Goal: Task Accomplishment & Management: Use online tool/utility

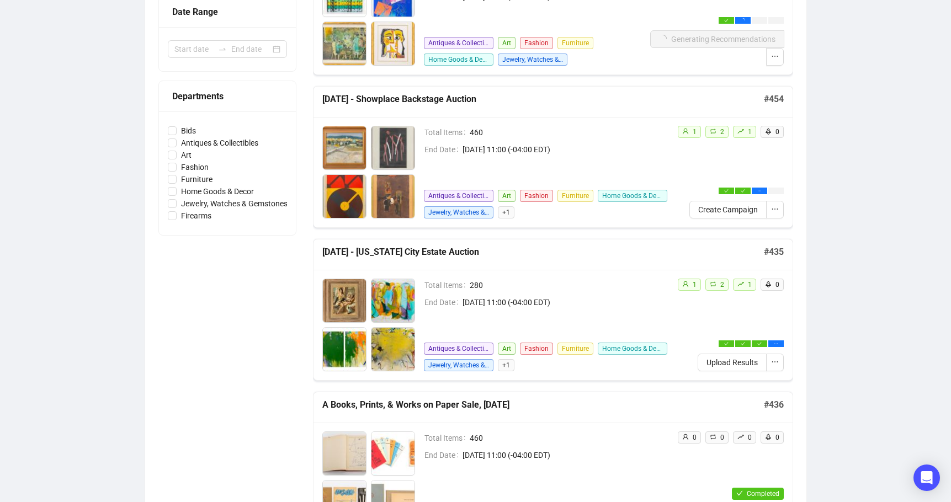
scroll to position [276, 0]
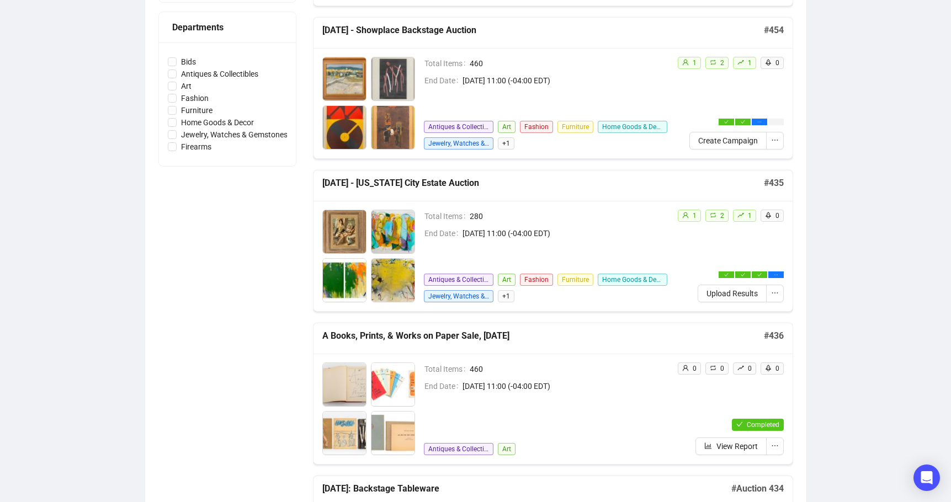
scroll to position [331, 0]
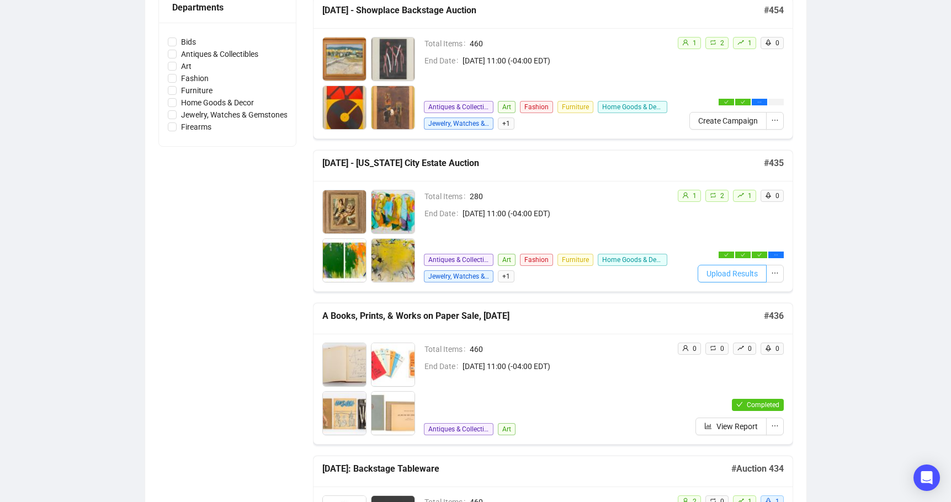
click at [746, 275] on span "Upload Results" at bounding box center [732, 274] width 51 height 12
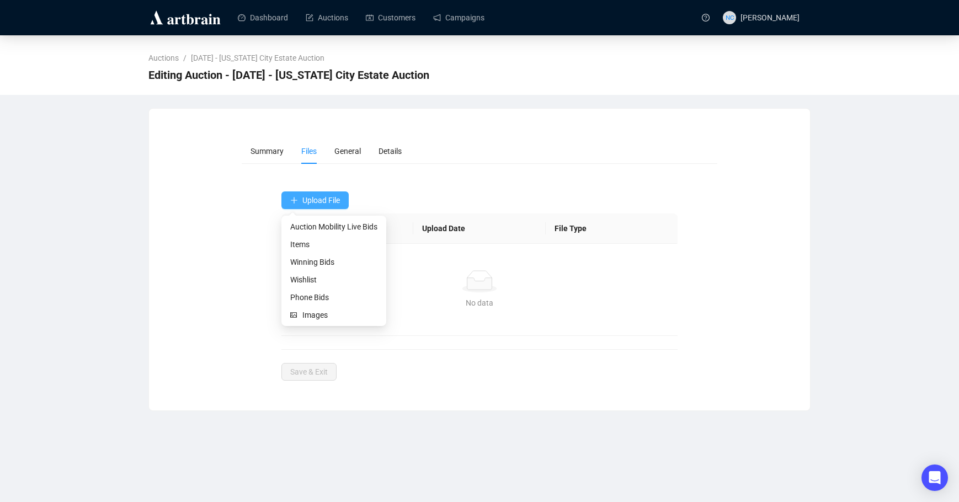
click at [315, 202] on span "Upload File" at bounding box center [322, 200] width 38 height 9
click at [318, 254] on li "Winning Bids" at bounding box center [334, 262] width 100 height 18
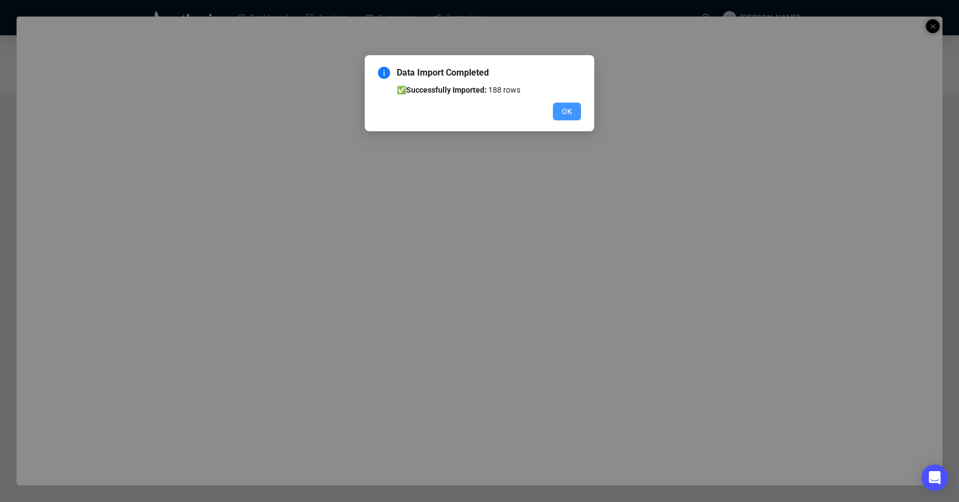
click at [568, 113] on span "OK" at bounding box center [567, 111] width 10 height 12
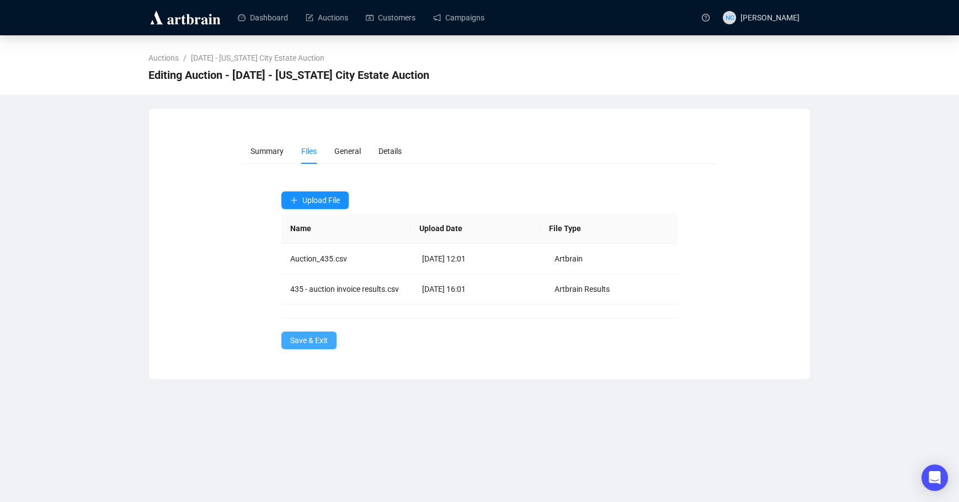
click at [316, 338] on span "Save & Exit" at bounding box center [309, 341] width 38 height 12
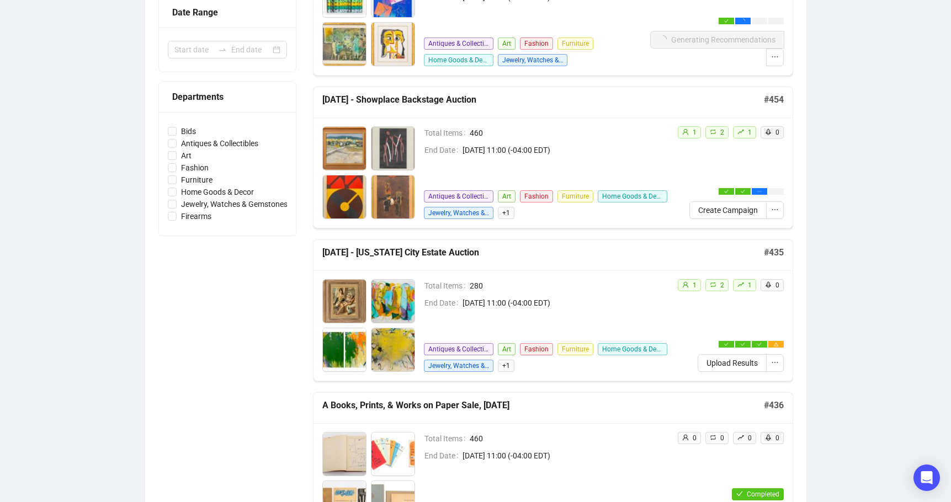
scroll to position [276, 0]
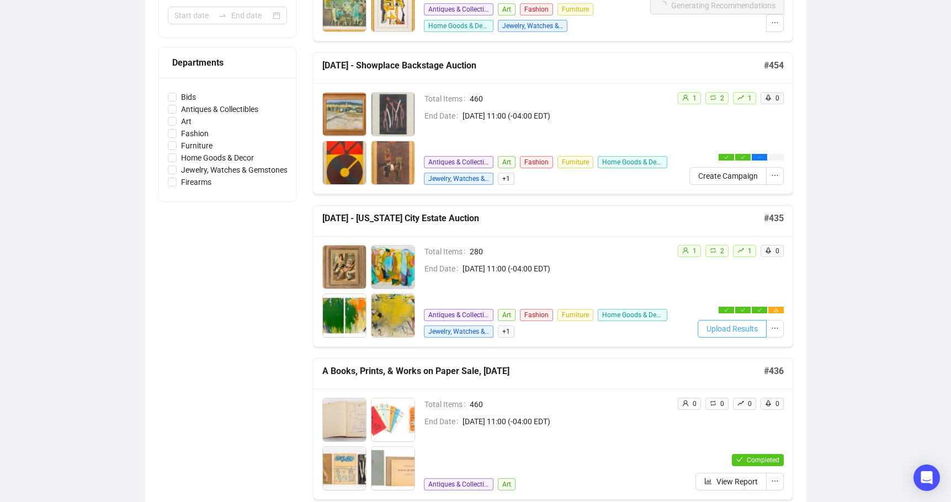
click at [746, 328] on span "Upload Results" at bounding box center [732, 329] width 51 height 12
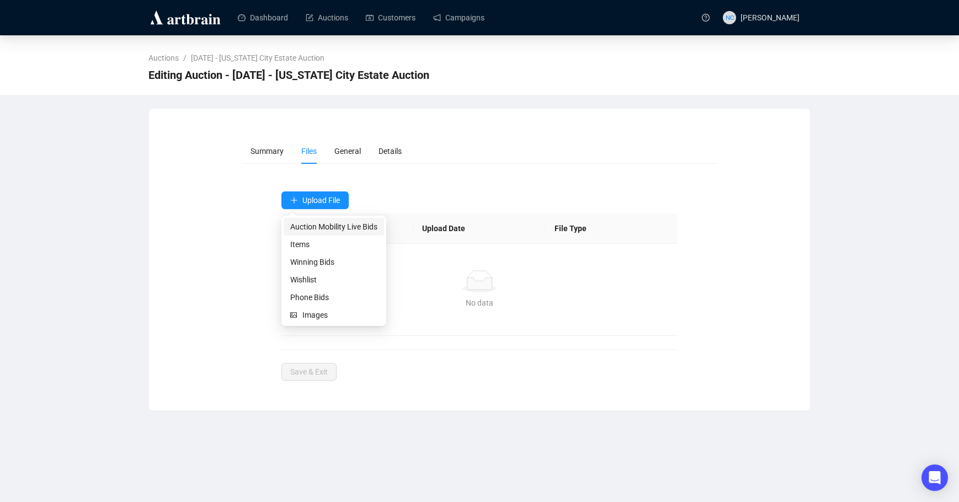
click at [339, 232] on span "Auction Mobility Live Bids" at bounding box center [333, 227] width 87 height 12
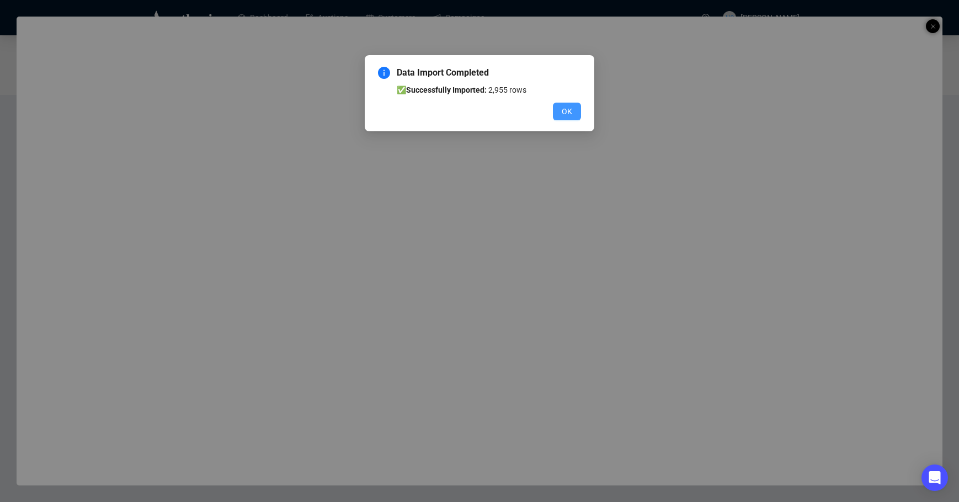
click at [574, 107] on button "OK" at bounding box center [567, 112] width 28 height 18
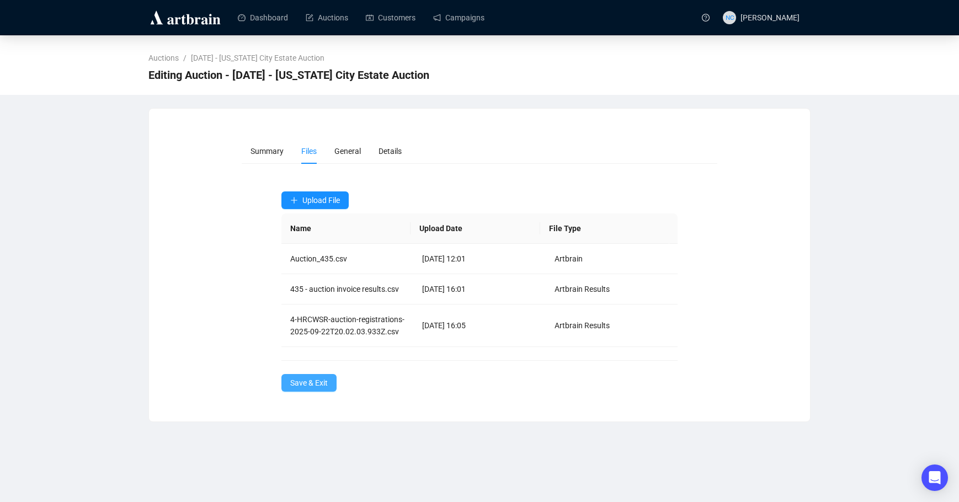
click at [322, 392] on button "Save & Exit" at bounding box center [309, 383] width 55 height 18
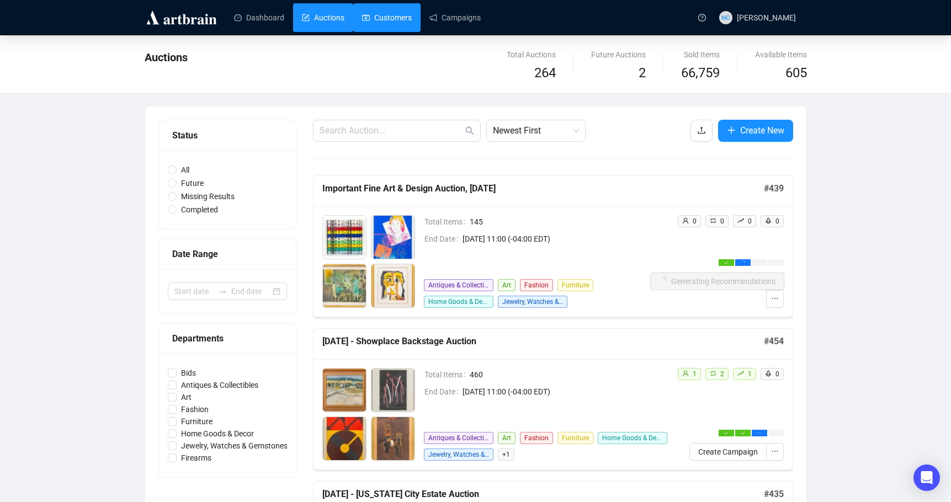
click at [393, 22] on link "Customers" at bounding box center [387, 17] width 50 height 29
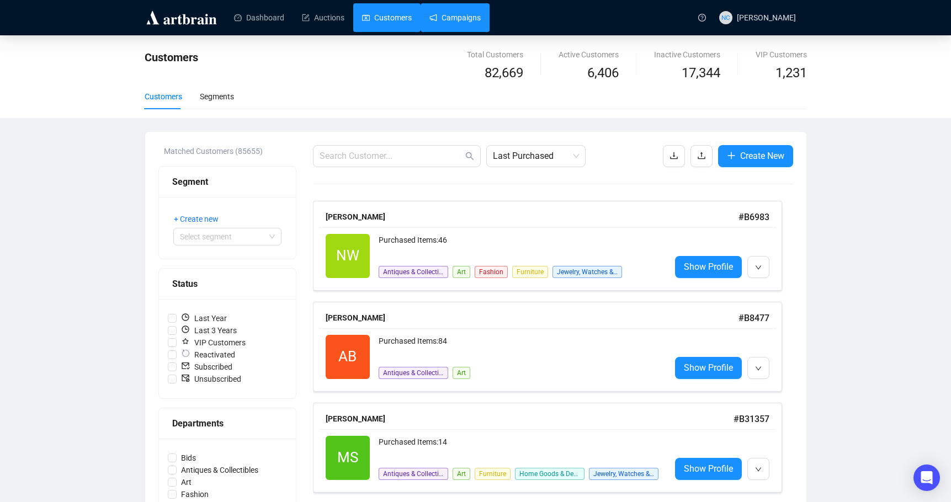
click at [465, 19] on link "Campaigns" at bounding box center [454, 17] width 51 height 29
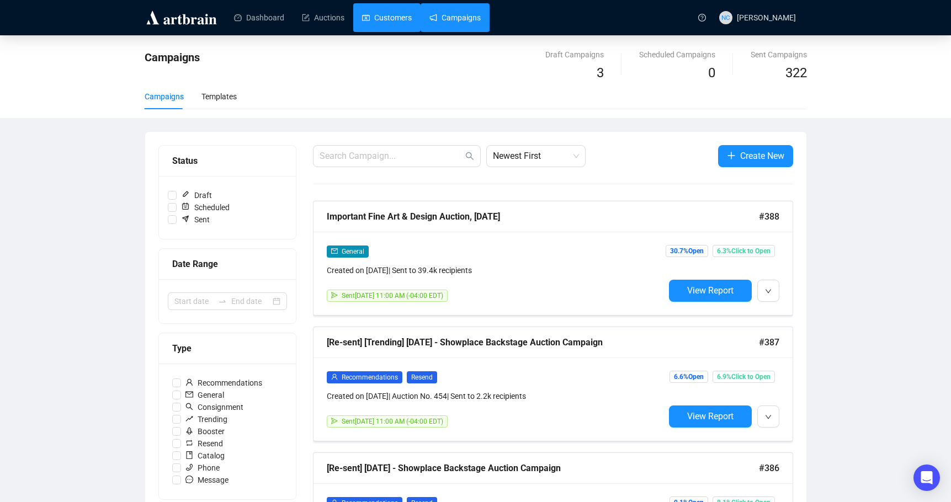
click at [384, 19] on link "Customers" at bounding box center [387, 17] width 50 height 29
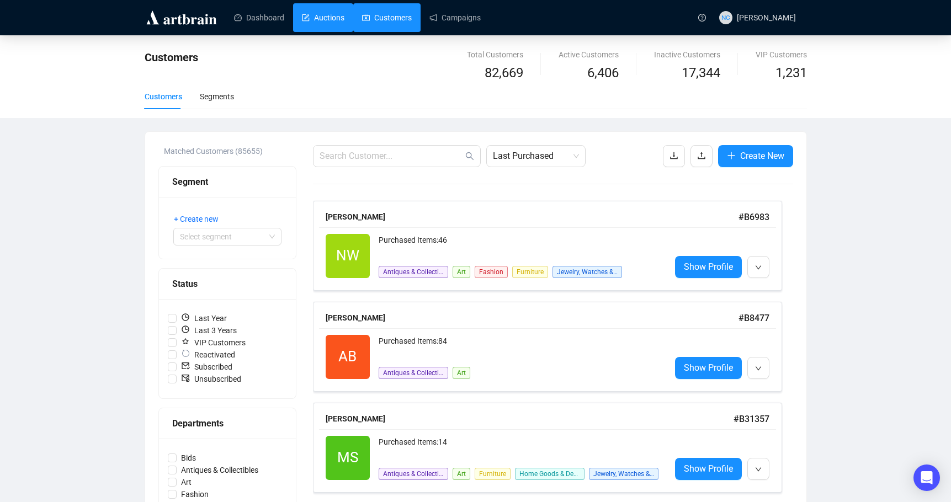
click at [326, 21] on link "Auctions" at bounding box center [323, 17] width 43 height 29
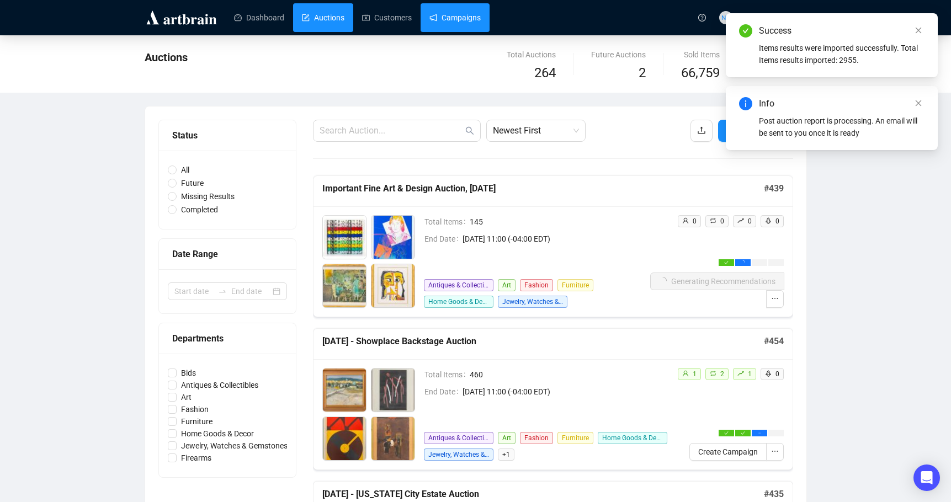
click at [452, 24] on link "Campaigns" at bounding box center [454, 17] width 51 height 29
